Goal: Find specific page/section: Find specific page/section

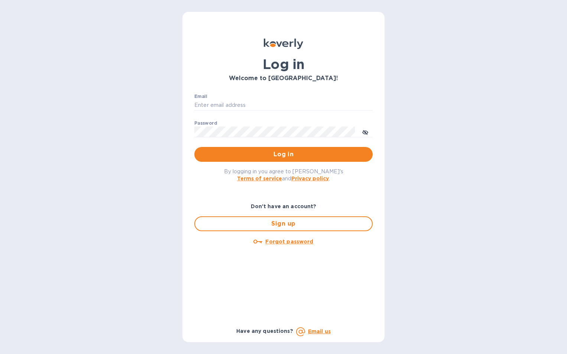
type input "[PERSON_NAME][EMAIL_ADDRESS][PERSON_NAME][PERSON_NAME][DOMAIN_NAME]"
click at [275, 158] on span "Log in" at bounding box center [283, 154] width 166 height 9
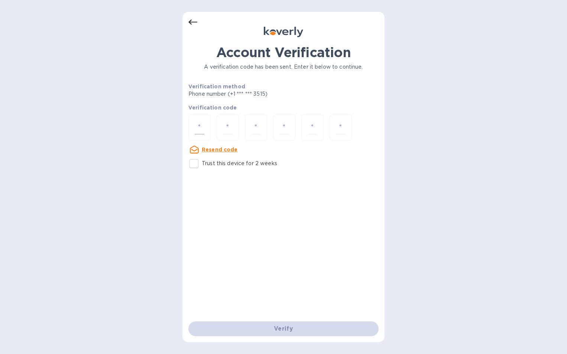
click at [203, 123] on input "number" at bounding box center [200, 128] width 10 height 14
type input "7"
type input "5"
type input "6"
type input "3"
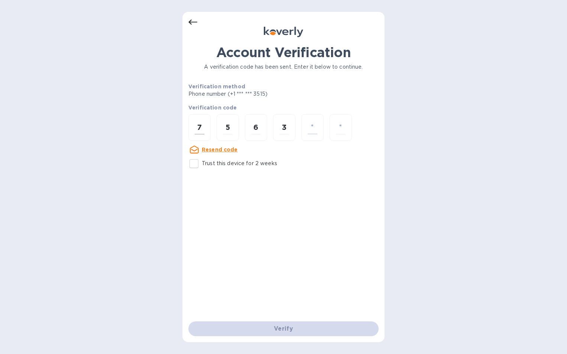
type input "9"
type input "6"
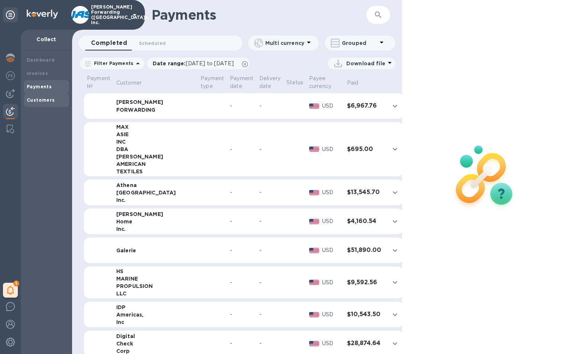
click at [40, 101] on b "Customers" at bounding box center [41, 100] width 28 height 6
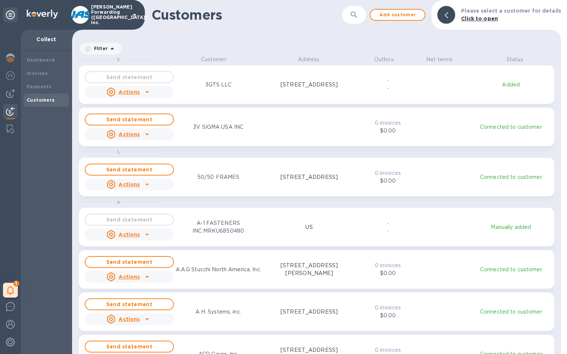
scroll to position [293, 486]
click at [372, 15] on div "Customers ​ Add customer Please select a customer for details Click to open" at bounding box center [316, 15] width 489 height 30
click at [357, 16] on icon "button" at bounding box center [353, 14] width 9 height 9
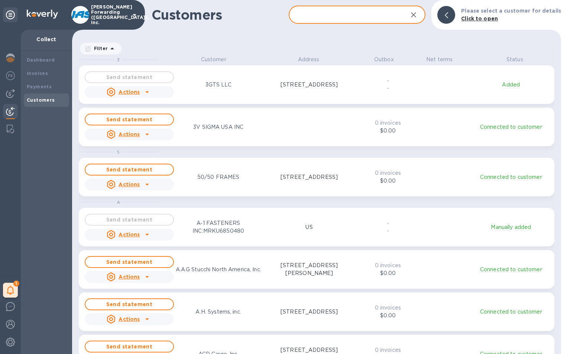
paste input "pan exotic"
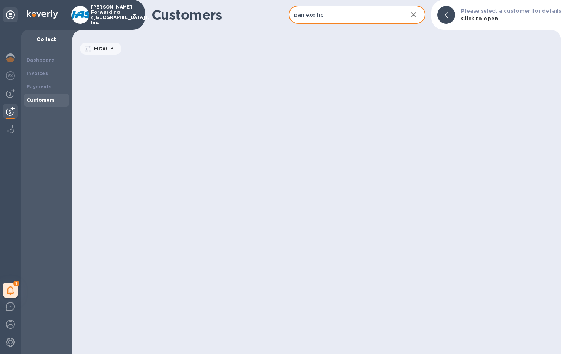
type input "pan exotic"
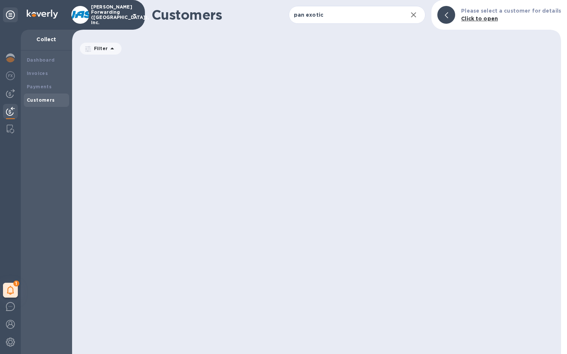
click at [229, 324] on div "grid" at bounding box center [320, 205] width 482 height 298
